Goal: Check status: Check status

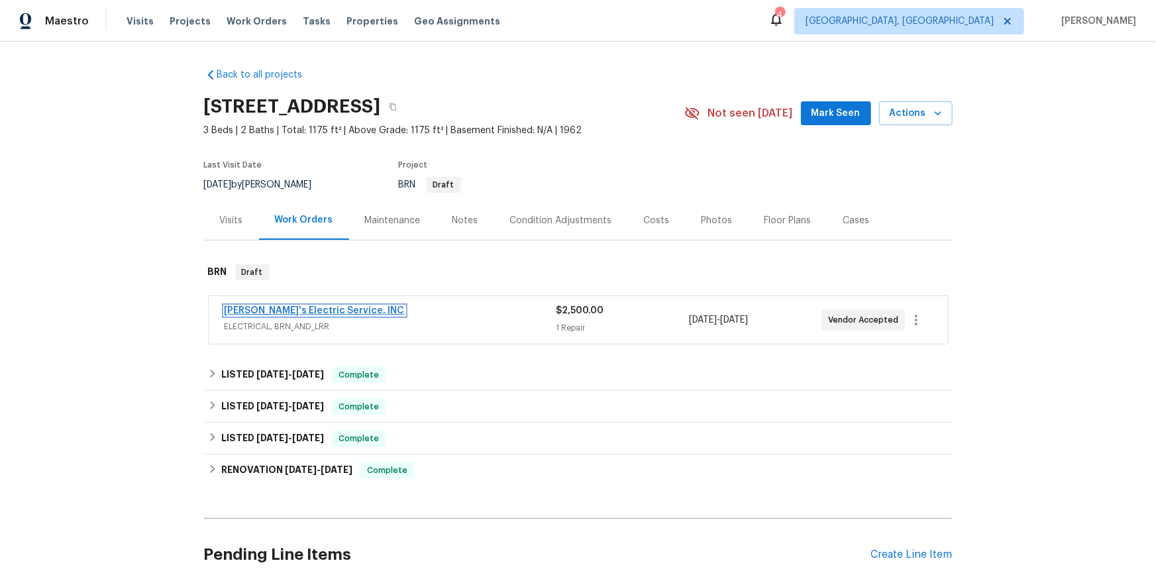
click at [298, 315] on link "[PERSON_NAME]'s Electric Service, INC" at bounding box center [315, 310] width 180 height 9
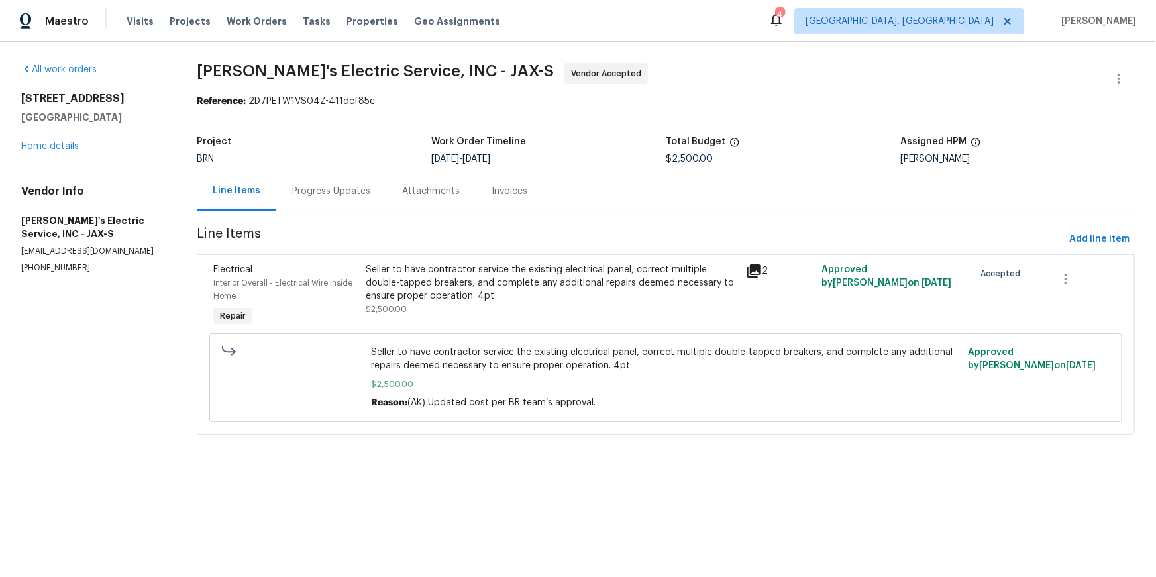
click at [743, 302] on div "2" at bounding box center [780, 296] width 76 height 74
click at [751, 278] on icon at bounding box center [753, 270] width 13 height 13
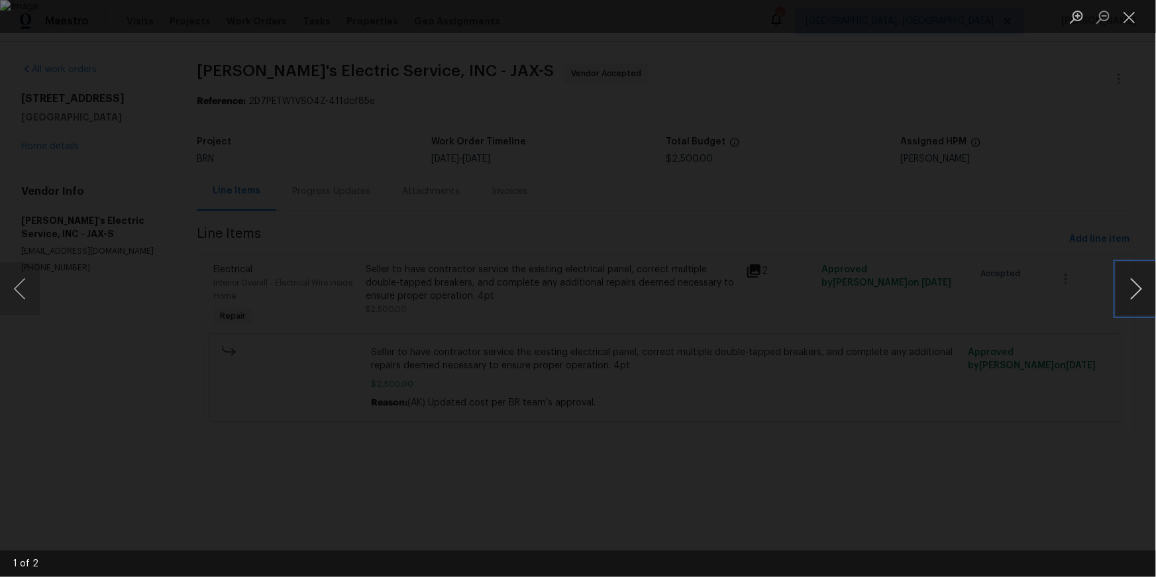
click at [1129, 297] on button "Next image" at bounding box center [1136, 288] width 40 height 53
drag, startPoint x: 1136, startPoint y: 15, endPoint x: 1132, endPoint y: 24, distance: 10.1
click at [1135, 16] on button "Close lightbox" at bounding box center [1129, 16] width 26 height 23
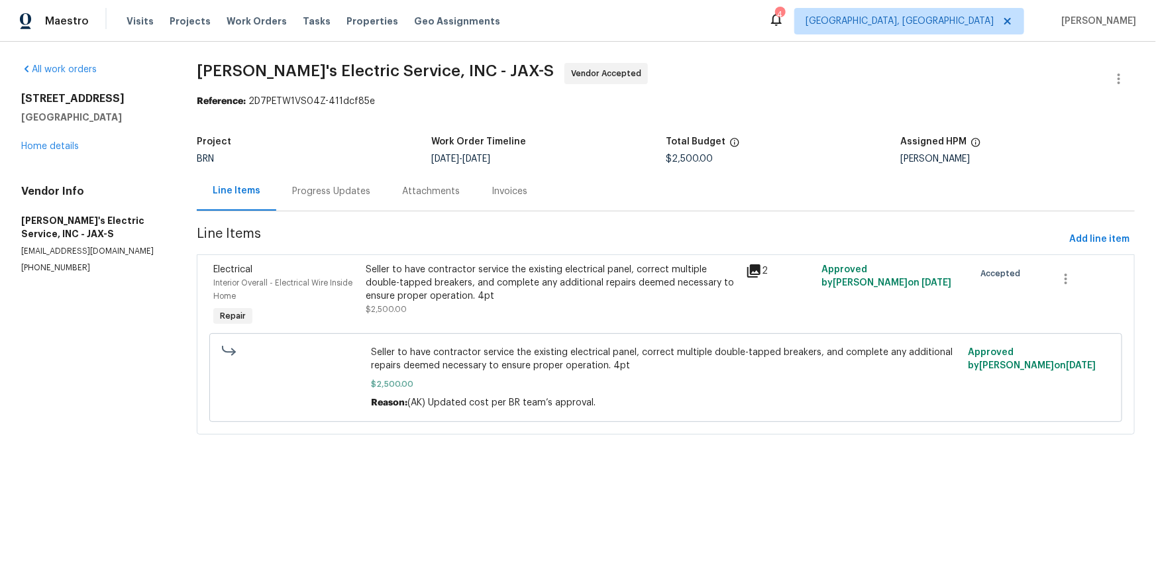
click at [337, 198] on div "Progress Updates" at bounding box center [331, 191] width 78 height 13
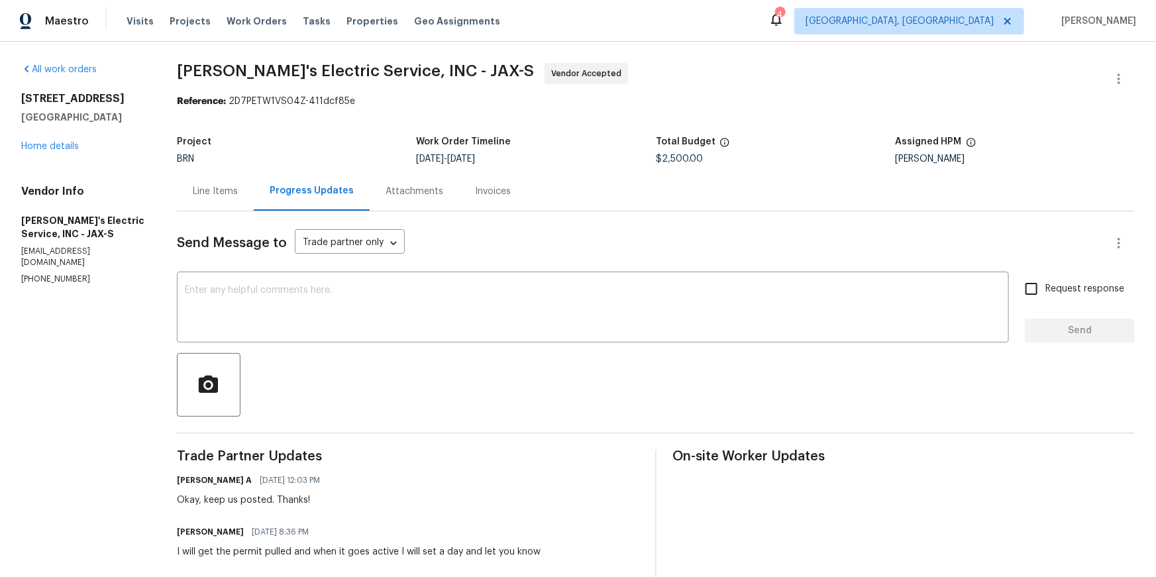
click at [435, 211] on div "Attachments" at bounding box center [414, 191] width 89 height 39
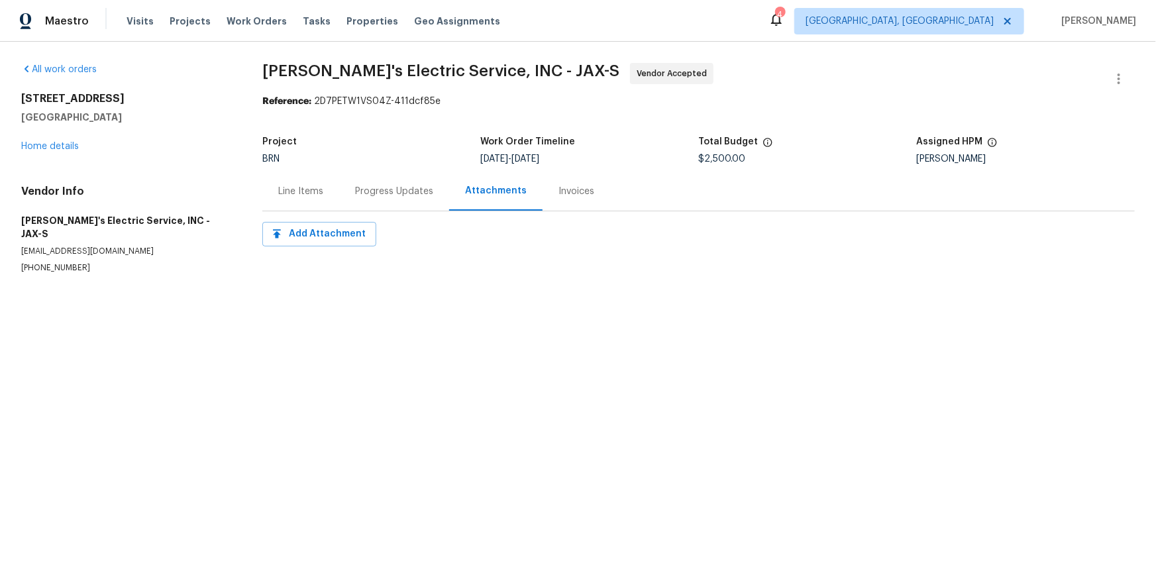
click at [594, 198] on div "Invoices" at bounding box center [576, 191] width 36 height 13
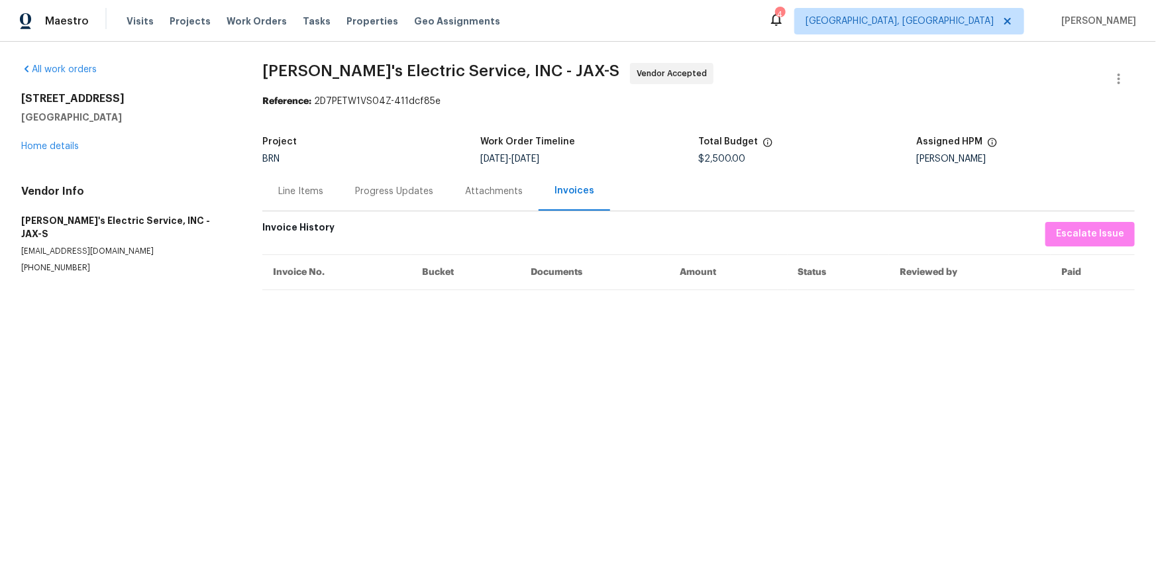
click at [310, 198] on div "Line Items" at bounding box center [300, 191] width 45 height 13
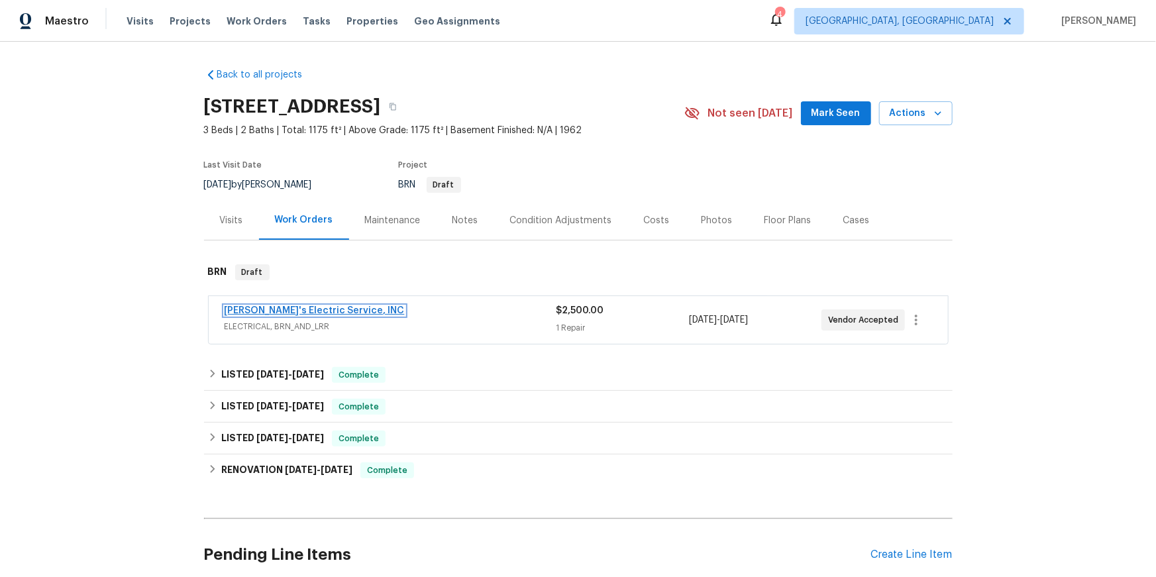
click at [313, 315] on link "[PERSON_NAME]'s Electric Service, INC" at bounding box center [315, 310] width 180 height 9
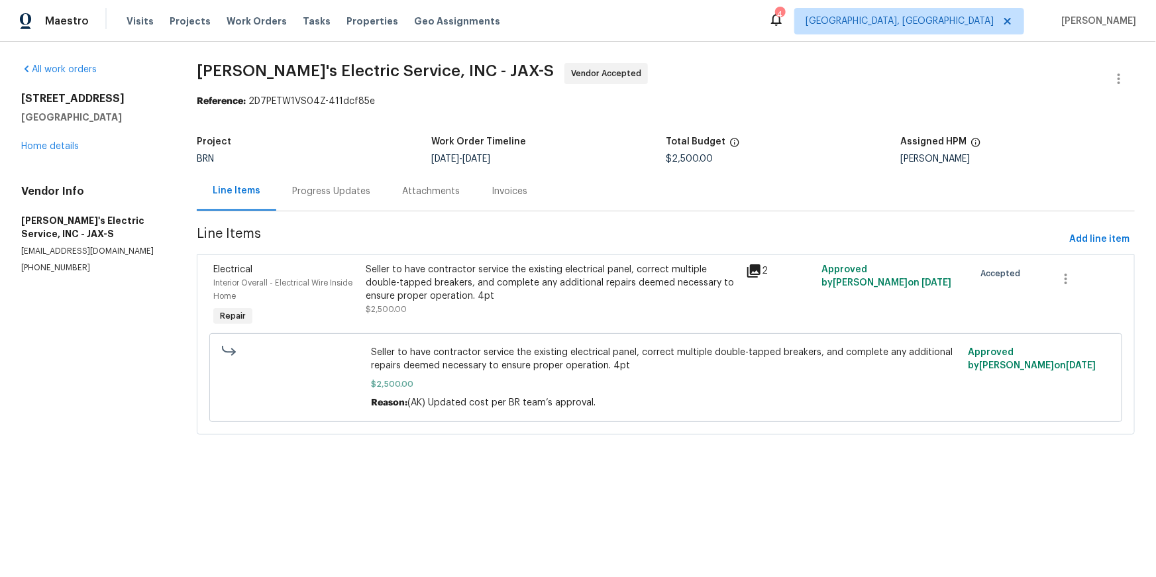
click at [757, 279] on icon at bounding box center [754, 271] width 16 height 16
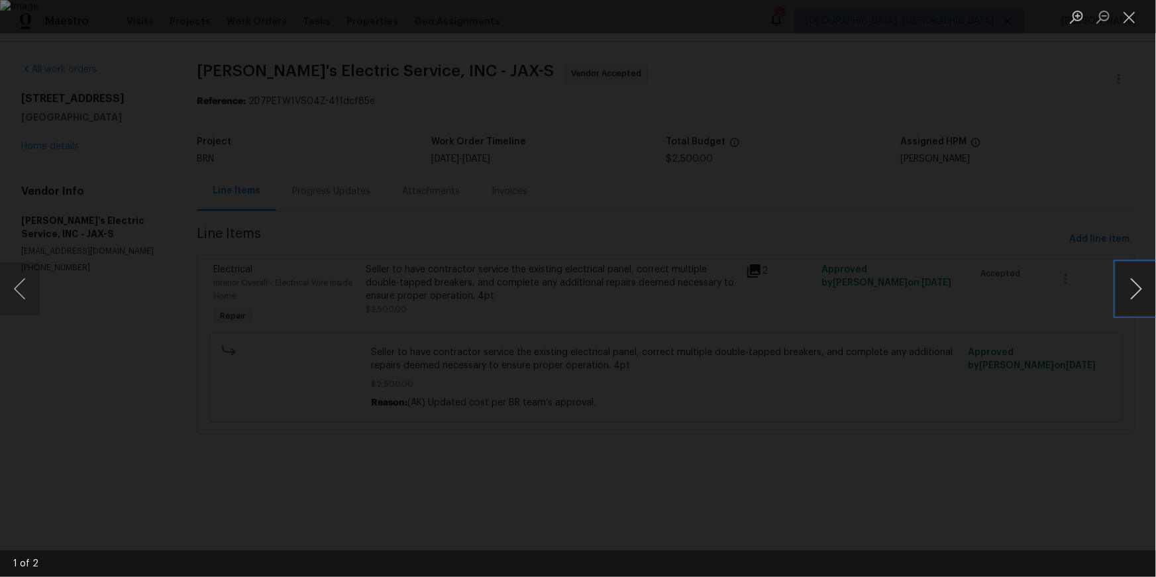
click at [1131, 290] on button "Next image" at bounding box center [1136, 288] width 40 height 53
click at [1137, 19] on button "Close lightbox" at bounding box center [1129, 16] width 26 height 23
